Goal: Task Accomplishment & Management: Use online tool/utility

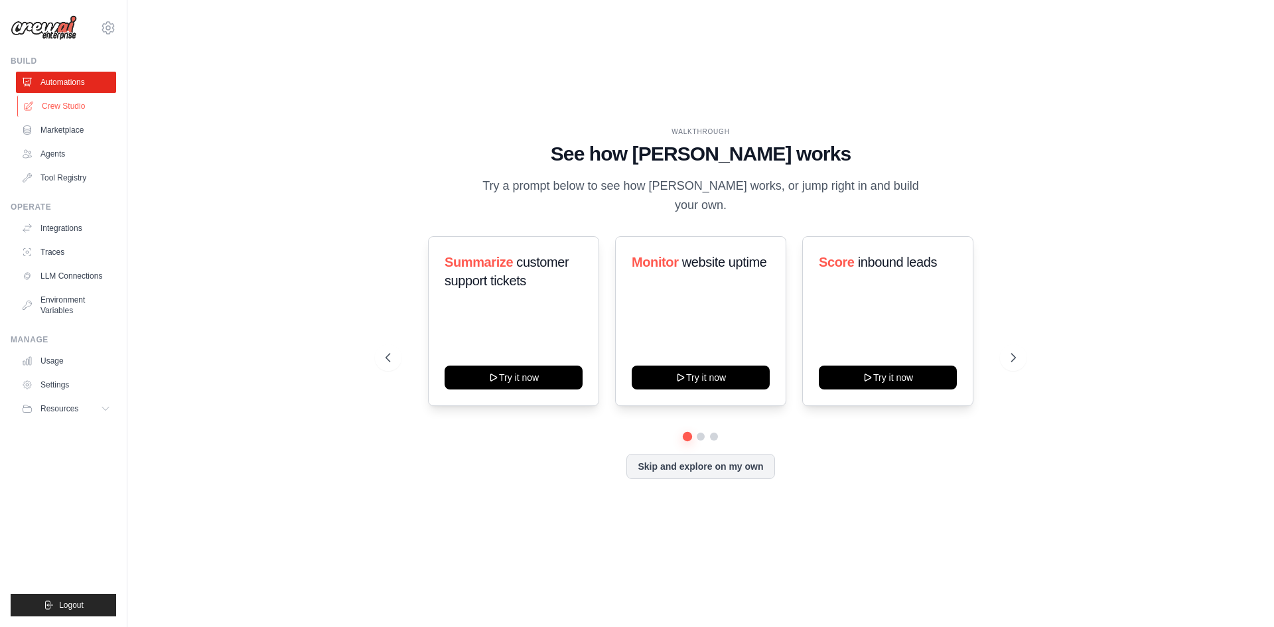
click at [79, 107] on link "Crew Studio" at bounding box center [67, 106] width 100 height 21
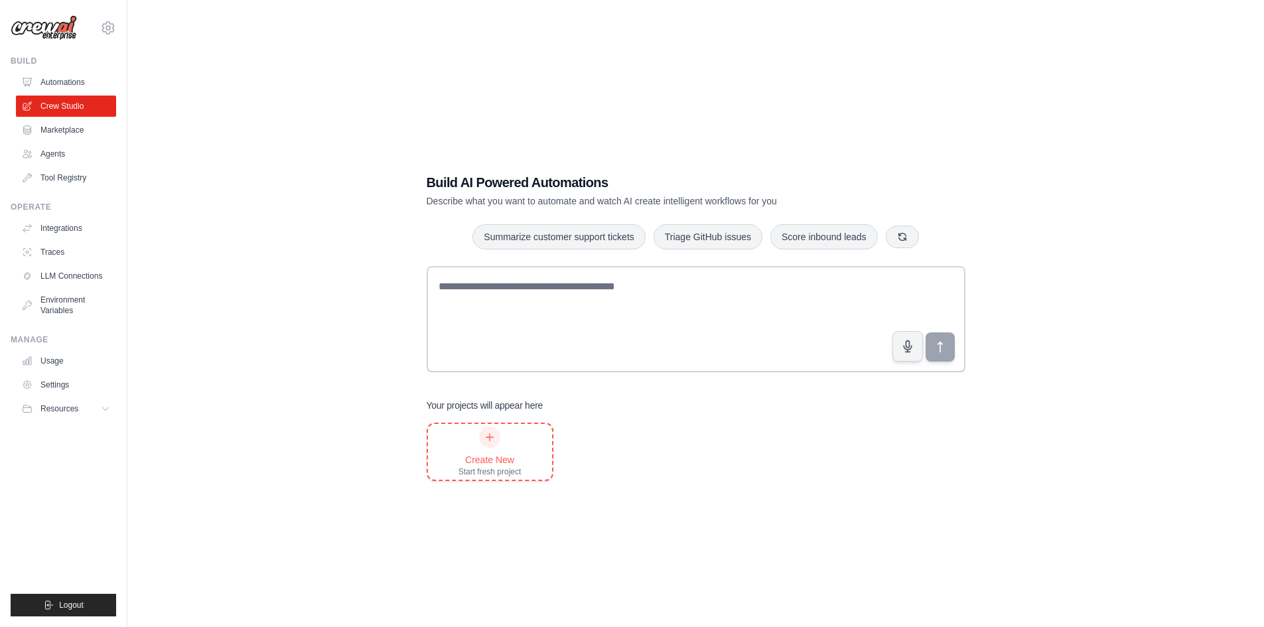
click at [482, 457] on div "Create New" at bounding box center [490, 459] width 63 height 13
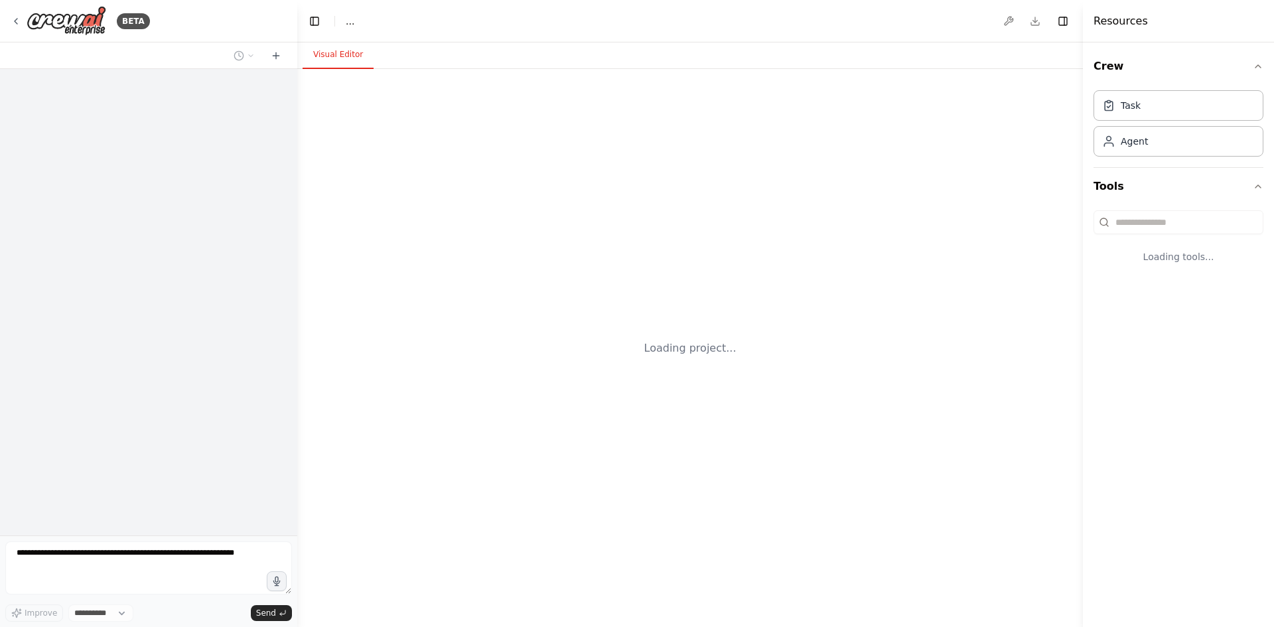
select select "****"
